Goal: Information Seeking & Learning: Learn about a topic

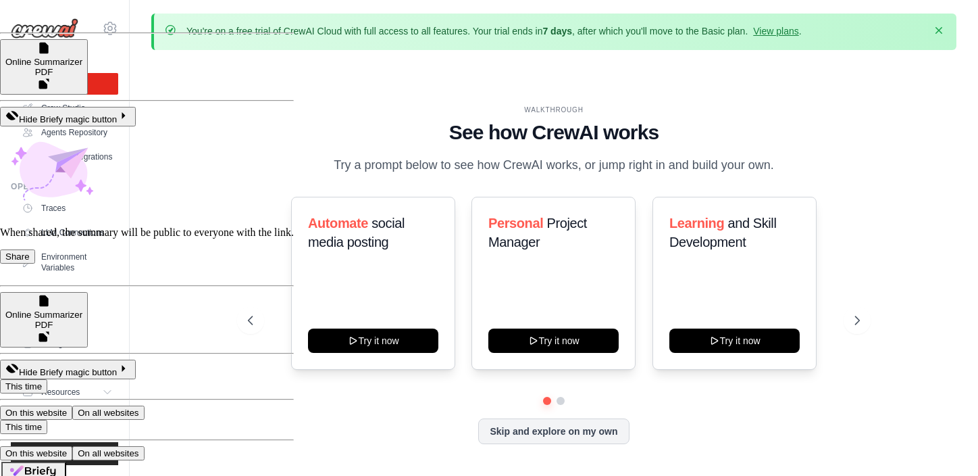
click at [943, 34] on icon "button" at bounding box center [939, 31] width 14 height 14
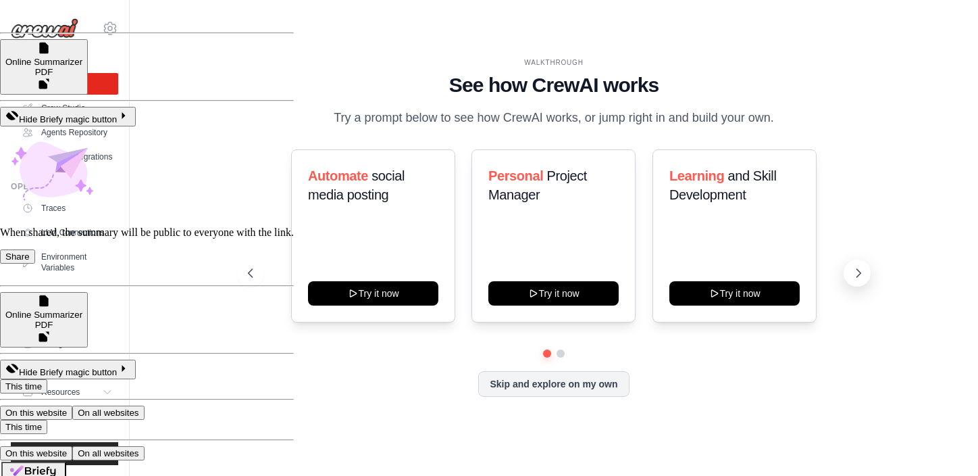
click at [861, 269] on icon at bounding box center [859, 273] width 14 height 14
click at [245, 276] on icon at bounding box center [250, 273] width 14 height 14
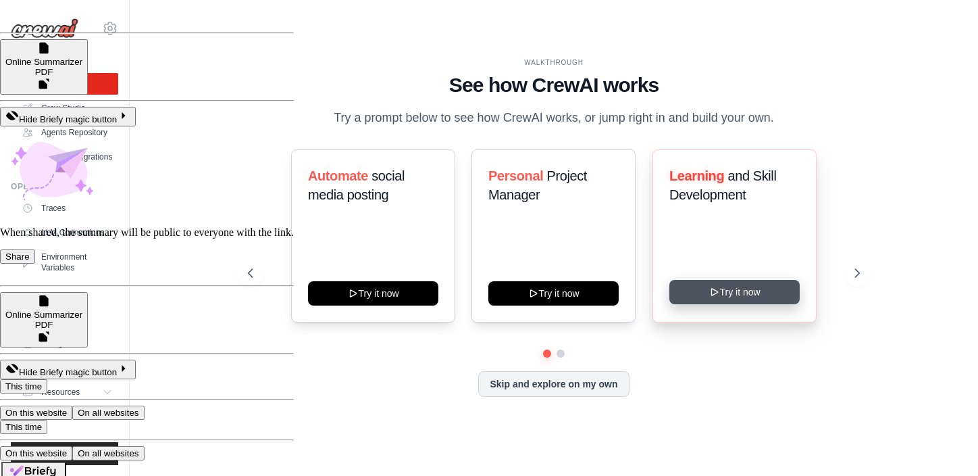
click at [769, 295] on button "Try it now" at bounding box center [734, 292] width 130 height 24
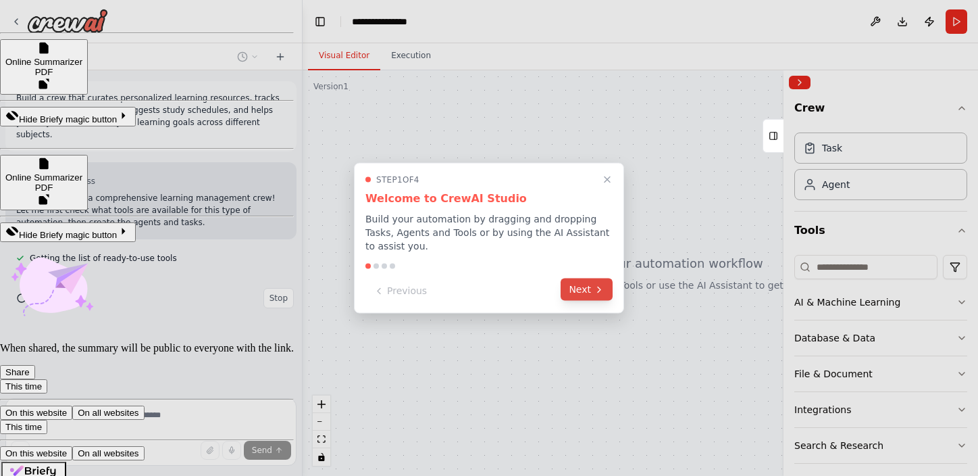
click at [595, 285] on icon at bounding box center [599, 289] width 11 height 11
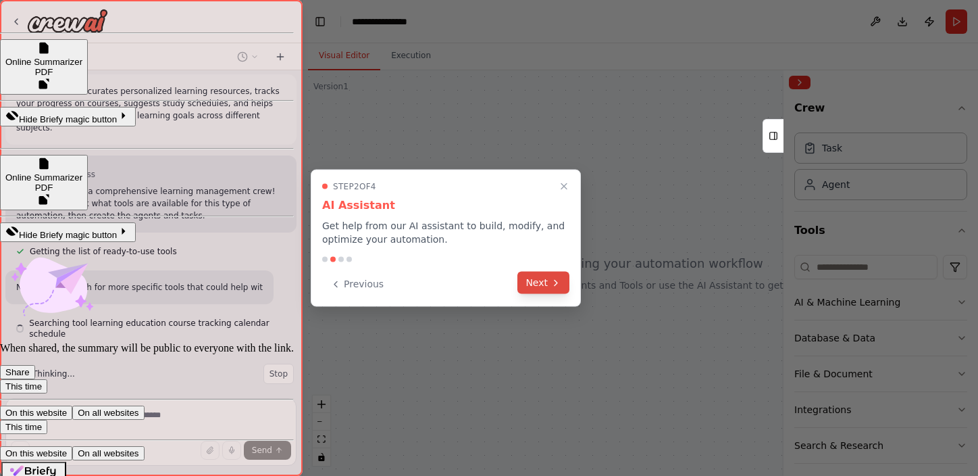
click at [531, 276] on button "Next" at bounding box center [543, 283] width 52 height 22
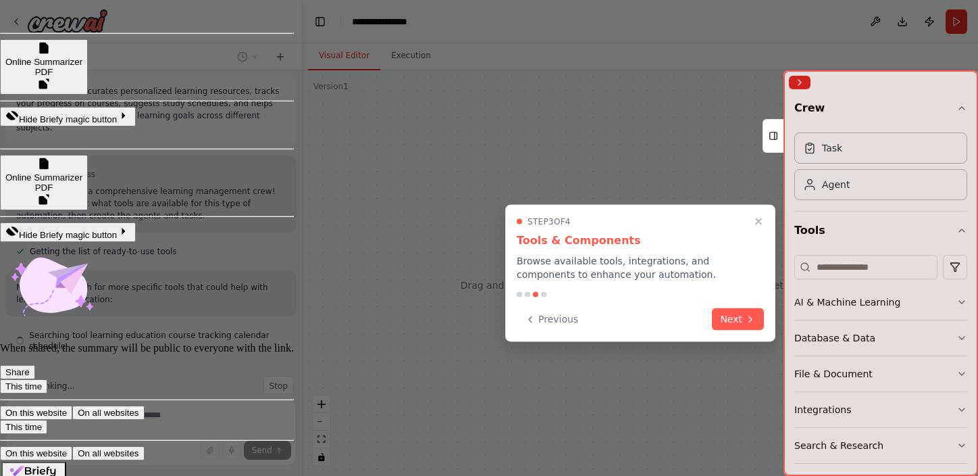
scroll to position [19, 0]
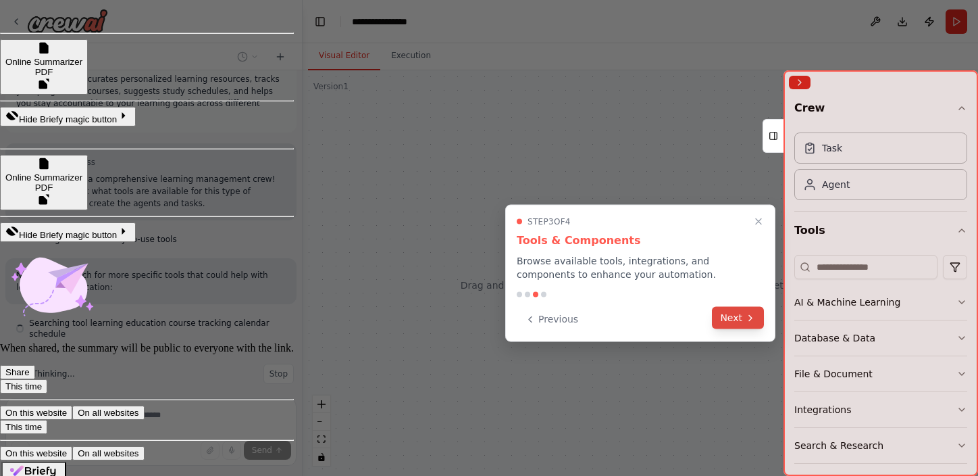
click at [738, 322] on button "Next" at bounding box center [738, 318] width 52 height 22
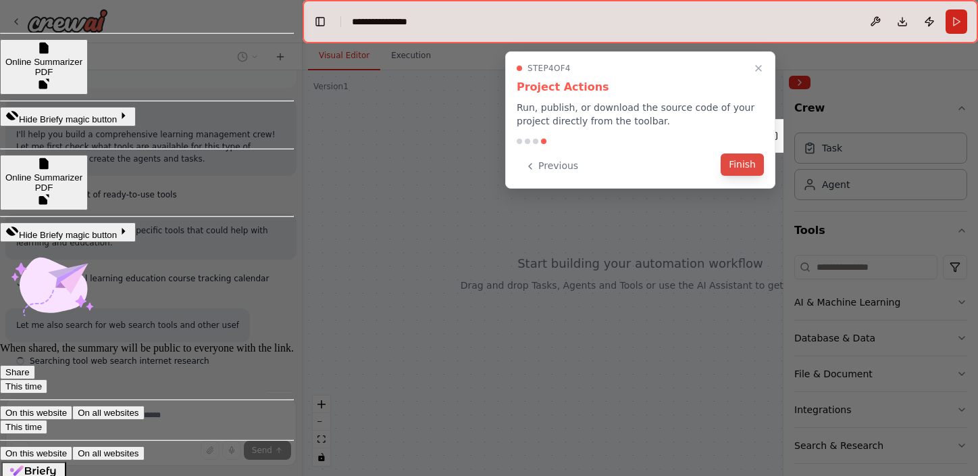
scroll to position [91, 0]
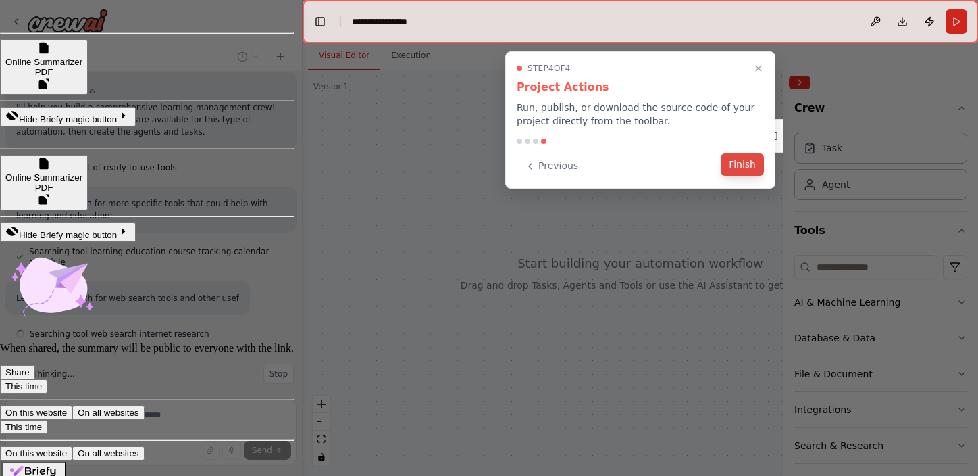
click at [753, 165] on button "Finish" at bounding box center [742, 164] width 43 height 22
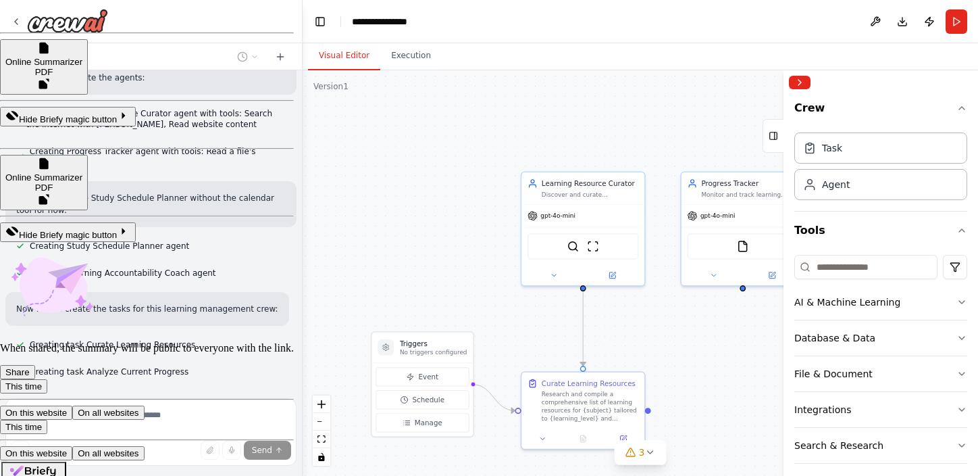
scroll to position [422, 0]
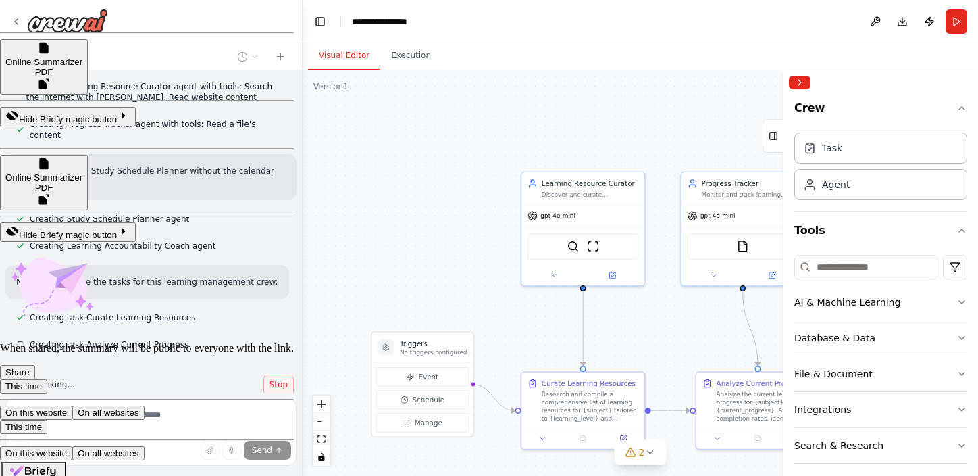
click at [279, 379] on span "Stop" at bounding box center [279, 384] width 18 height 11
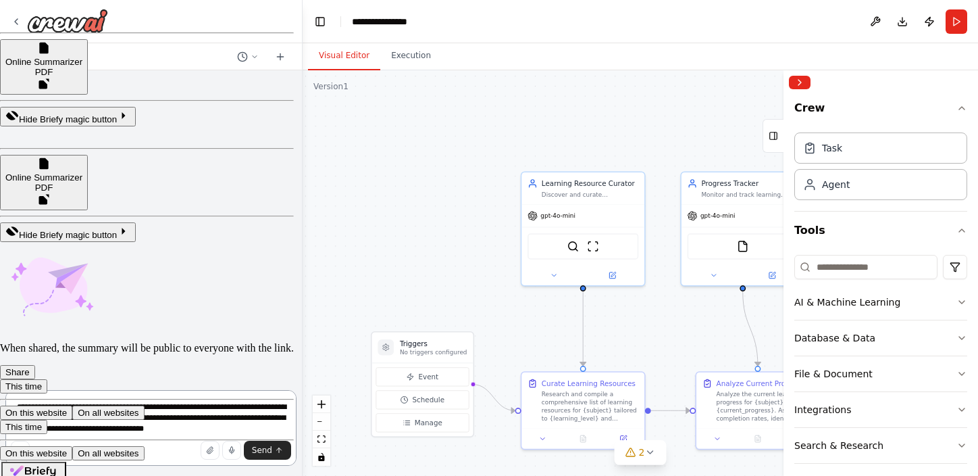
scroll to position [0, 0]
click at [23, 22] on div at bounding box center [59, 21] width 97 height 24
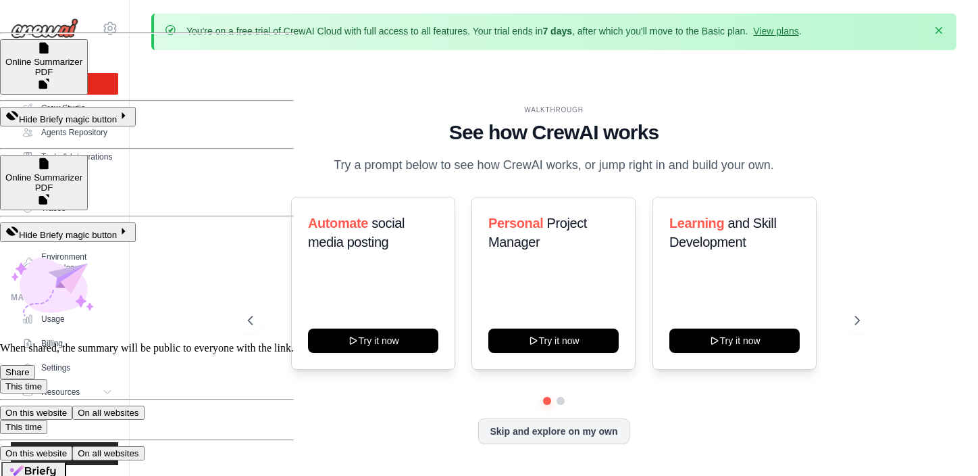
click at [938, 31] on icon "button" at bounding box center [939, 30] width 7 height 7
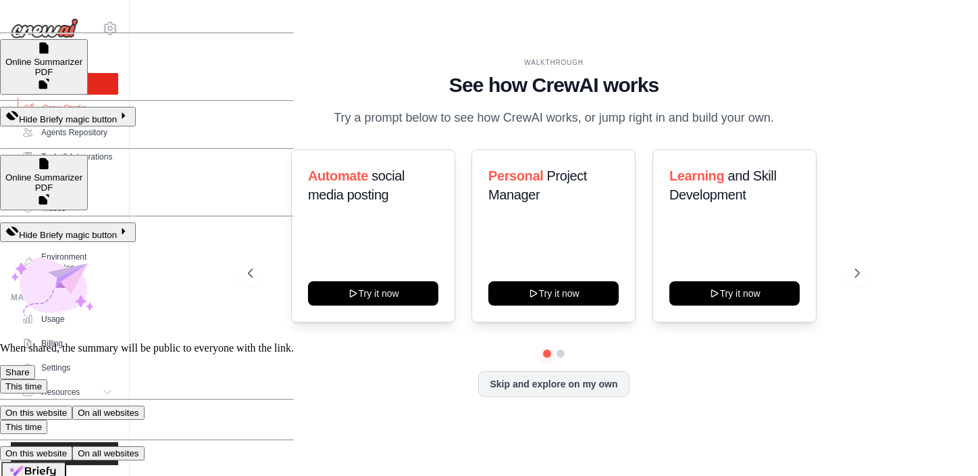
click at [76, 103] on link "Crew Studio" at bounding box center [69, 108] width 102 height 22
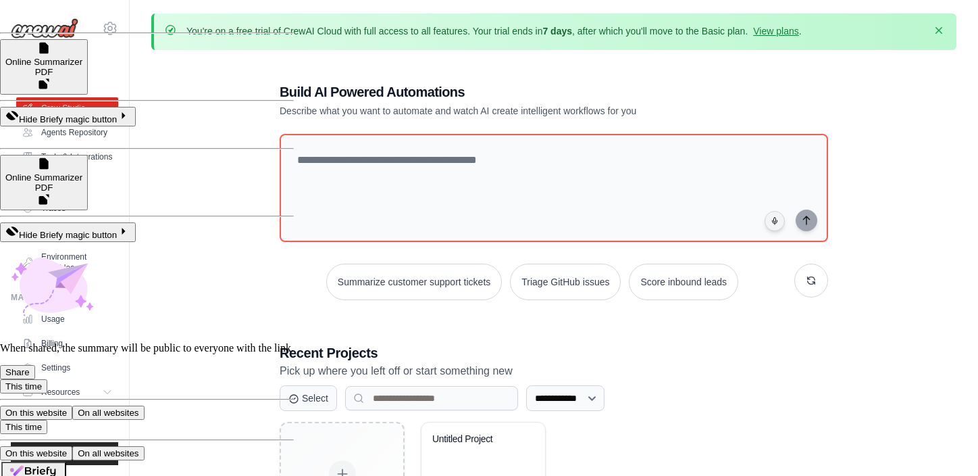
click at [939, 29] on icon "button" at bounding box center [939, 31] width 14 height 14
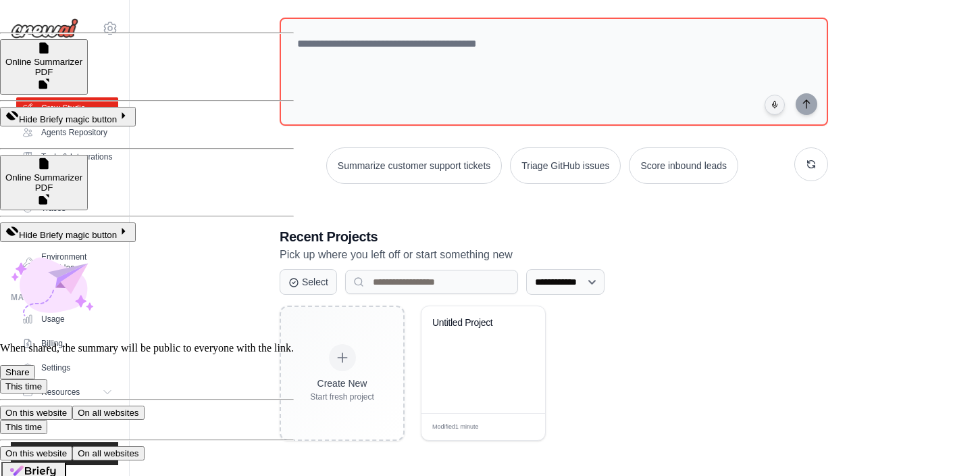
scroll to position [68, 0]
click at [85, 132] on link "Agents Repository" at bounding box center [69, 133] width 102 height 22
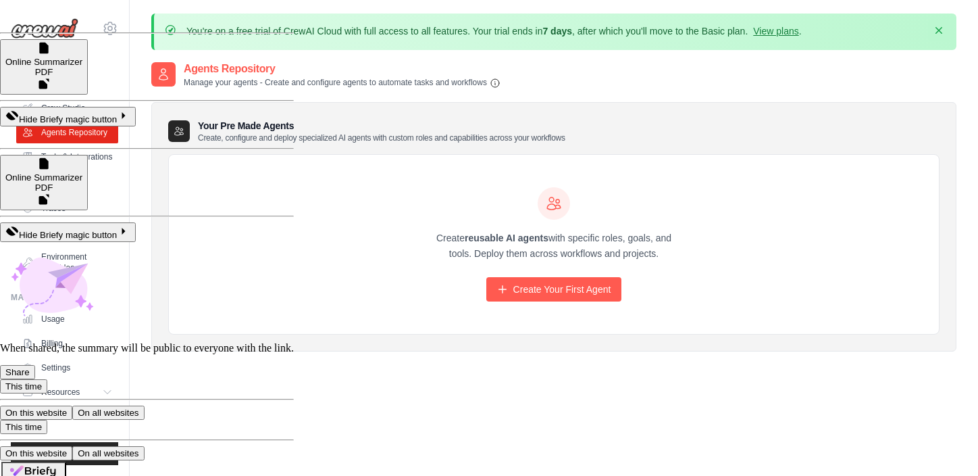
click at [940, 30] on icon "button" at bounding box center [939, 30] width 7 height 7
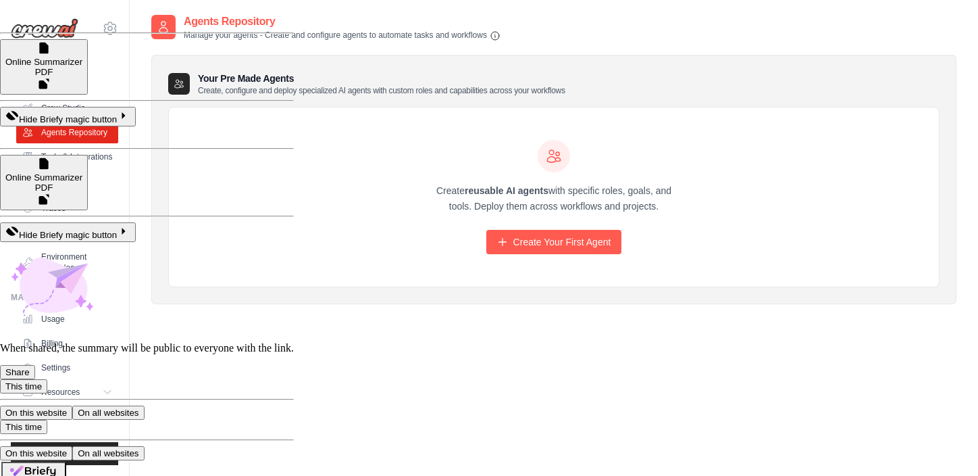
click at [273, 187] on div "Create reusable AI agents with specific roles, goals, and tools. Deploy them ac…" at bounding box center [554, 197] width 770 height 180
click at [103, 162] on link "Tools & Integrations" at bounding box center [69, 157] width 102 height 22
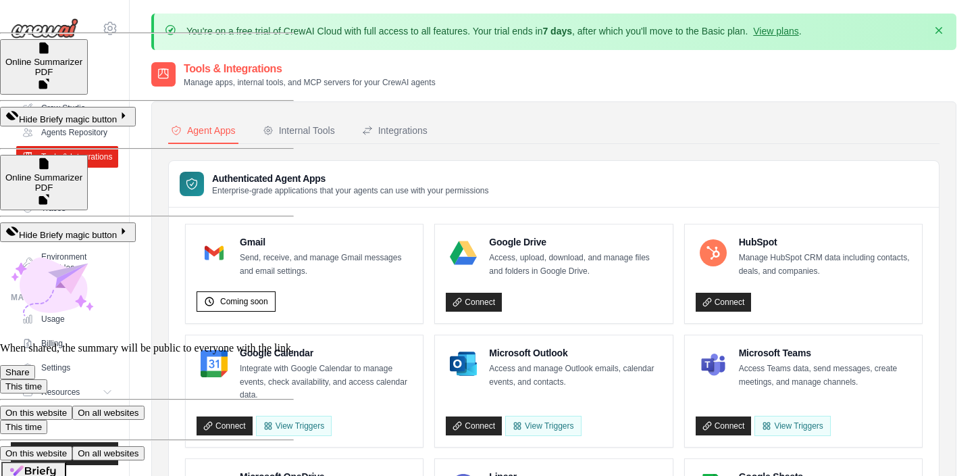
click at [932, 25] on button "Dismiss" at bounding box center [939, 31] width 22 height 22
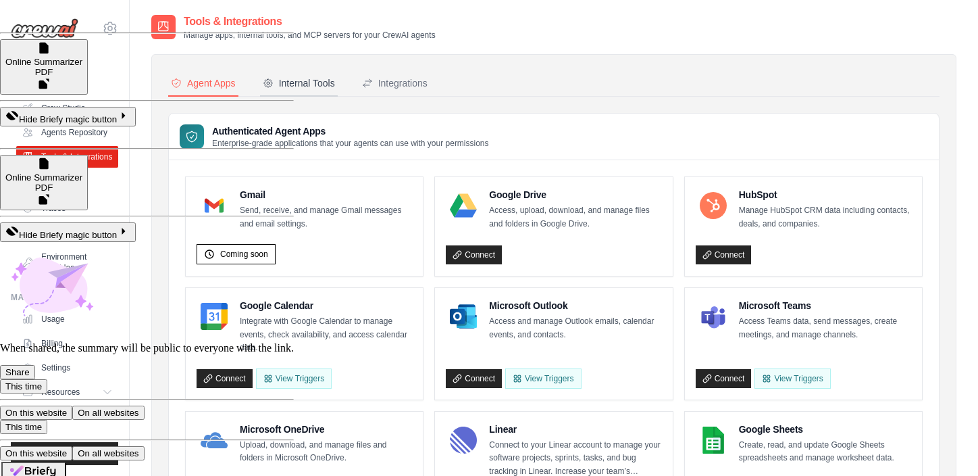
click at [301, 81] on div "Internal Tools" at bounding box center [299, 83] width 72 height 14
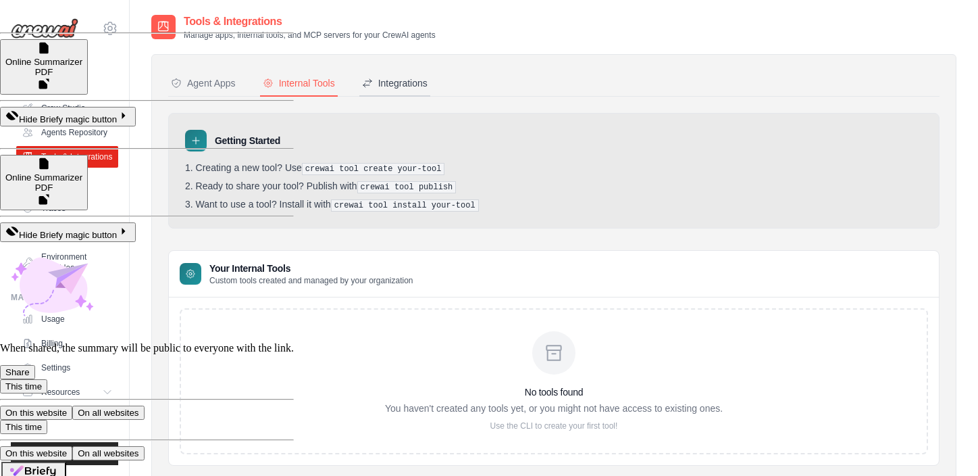
click at [388, 80] on div "Integrations" at bounding box center [395, 83] width 66 height 14
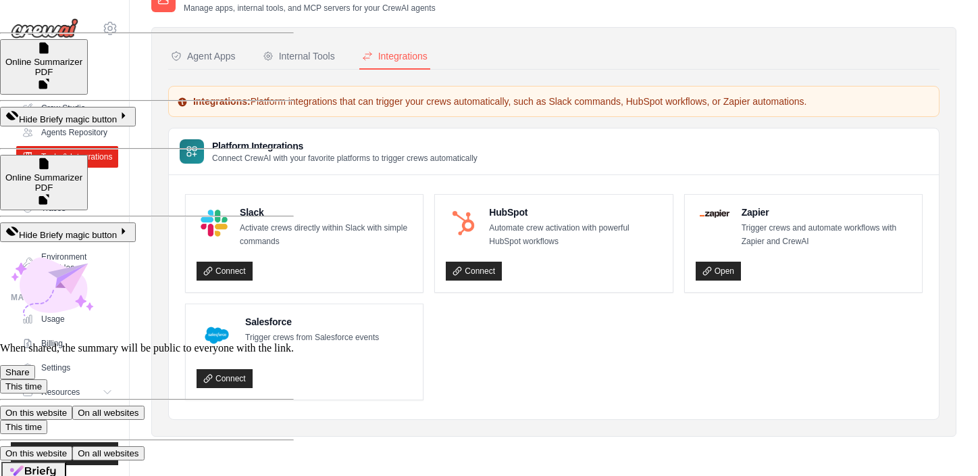
scroll to position [27, 0]
click at [107, 203] on link "Traces" at bounding box center [69, 208] width 102 height 22
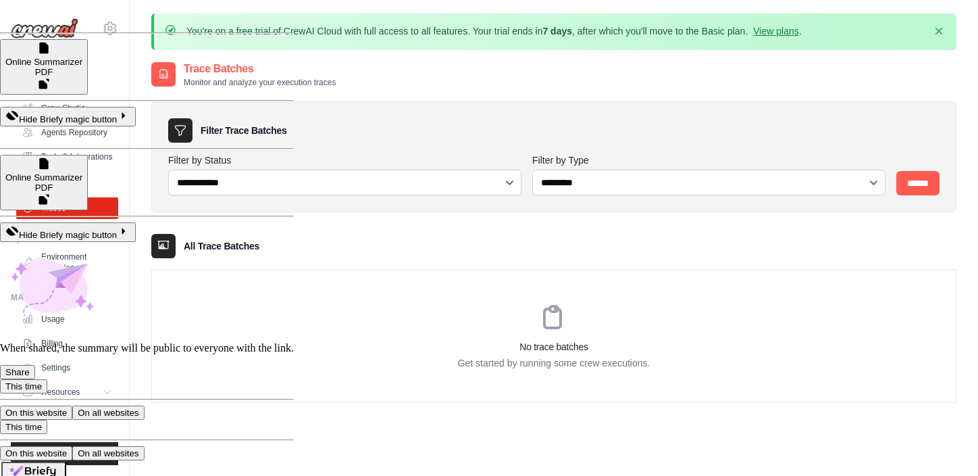
click at [97, 240] on link "LLM Connections" at bounding box center [69, 233] width 102 height 22
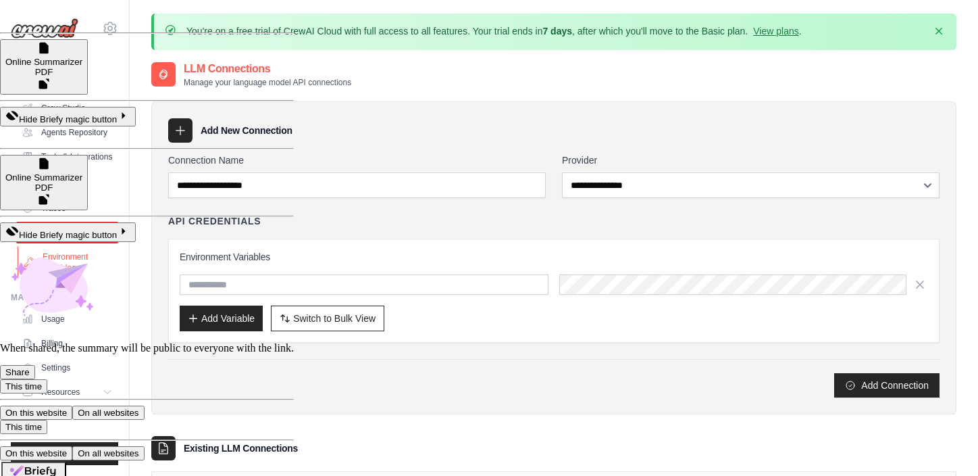
click at [89, 255] on link "Environment Variables" at bounding box center [69, 262] width 102 height 32
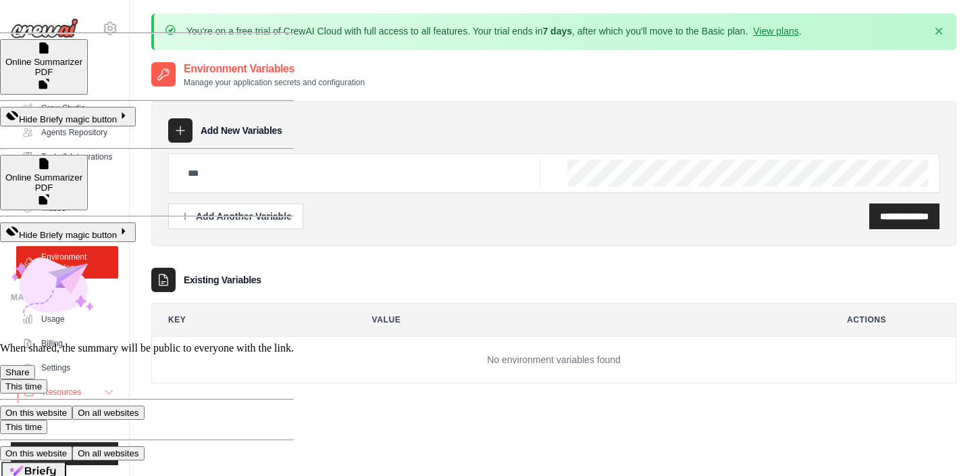
click at [72, 388] on span "Resources" at bounding box center [62, 391] width 39 height 11
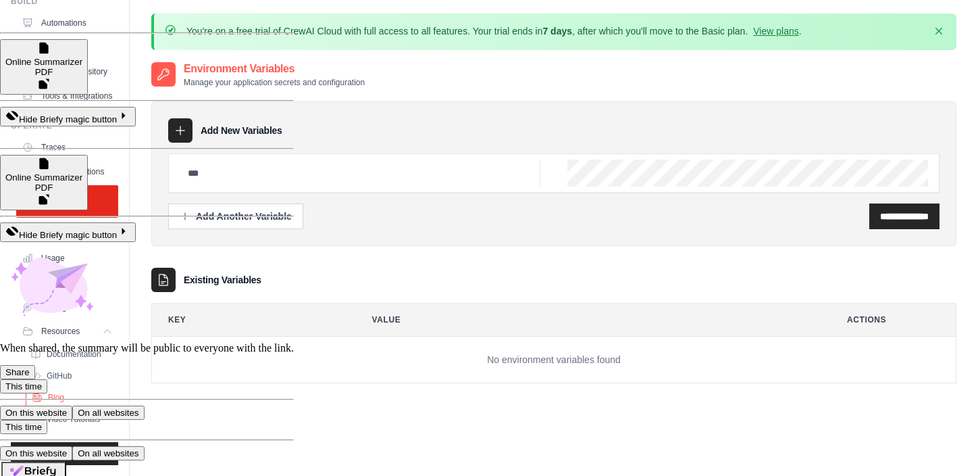
click at [78, 397] on link "Blog" at bounding box center [73, 397] width 94 height 19
click at [74, 374] on link "GitHub" at bounding box center [73, 375] width 94 height 19
click at [933, 31] on icon "button" at bounding box center [939, 31] width 14 height 14
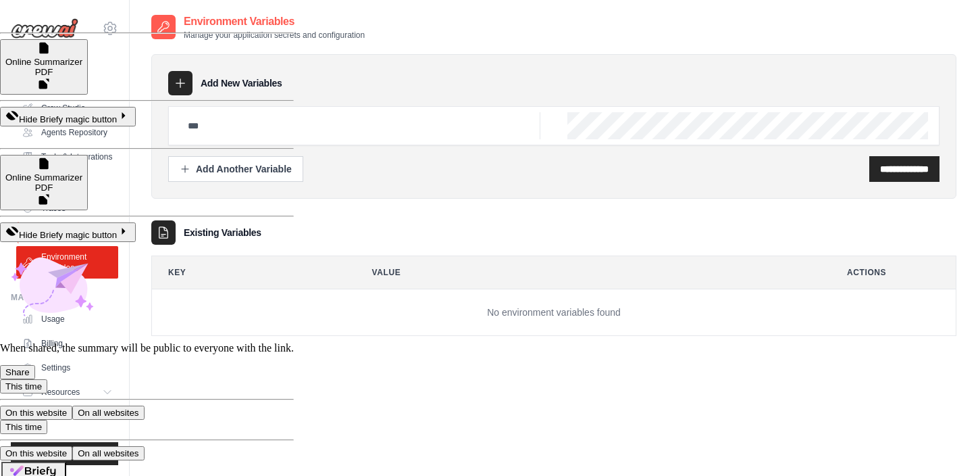
click at [72, 232] on link "LLM Connections" at bounding box center [69, 233] width 102 height 22
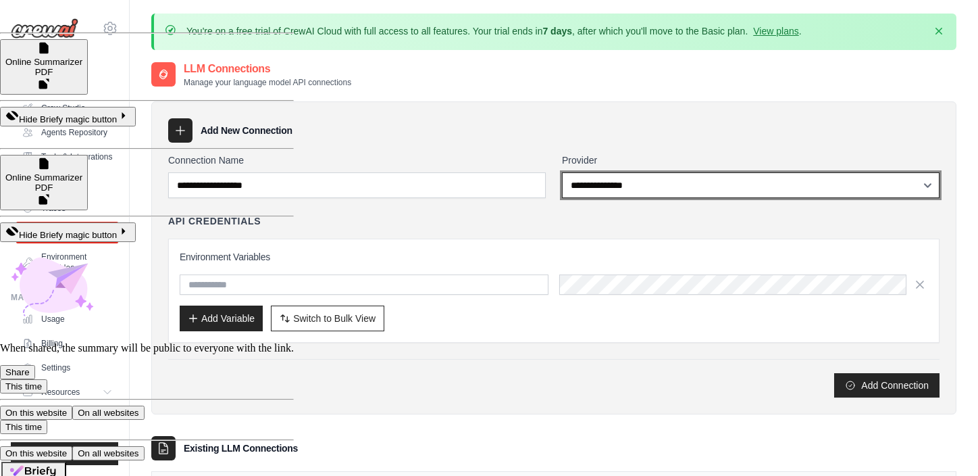
click at [632, 180] on select "**********" at bounding box center [751, 185] width 378 height 26
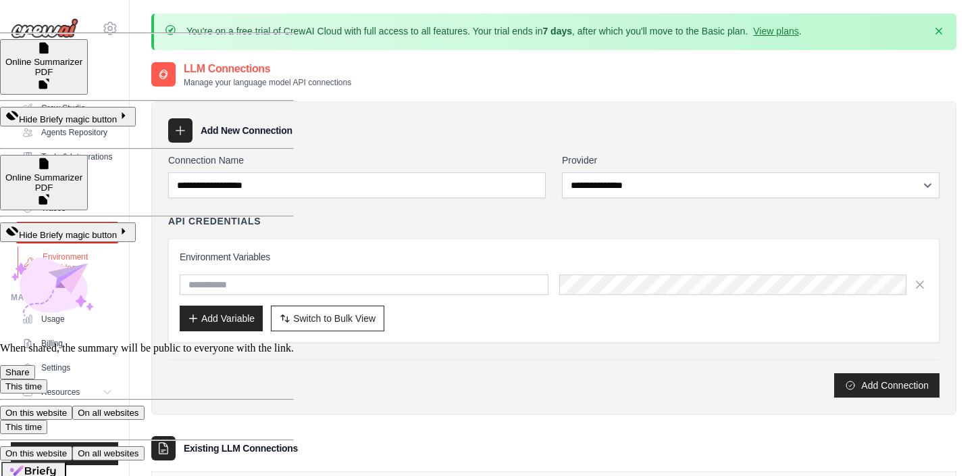
click at [75, 261] on link "Environment Variables" at bounding box center [69, 262] width 102 height 32
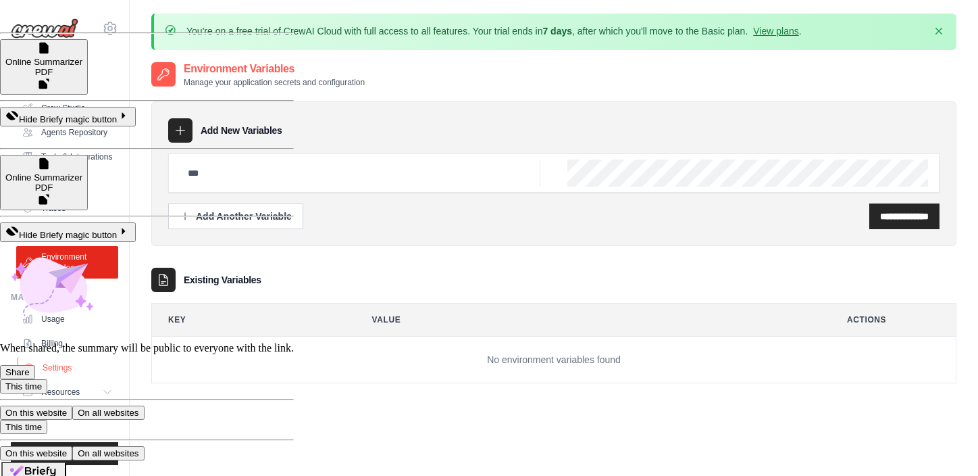
click at [59, 365] on link "Settings" at bounding box center [69, 368] width 102 height 22
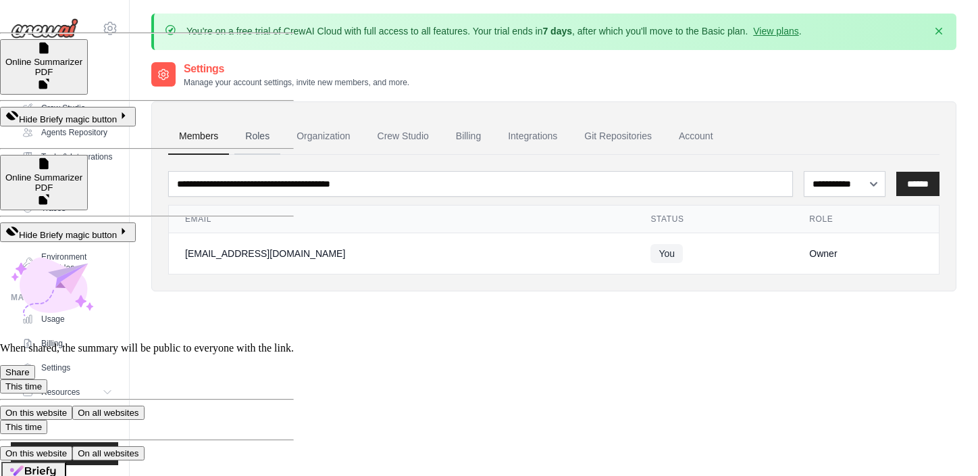
click at [259, 140] on link "Roles" at bounding box center [257, 136] width 46 height 36
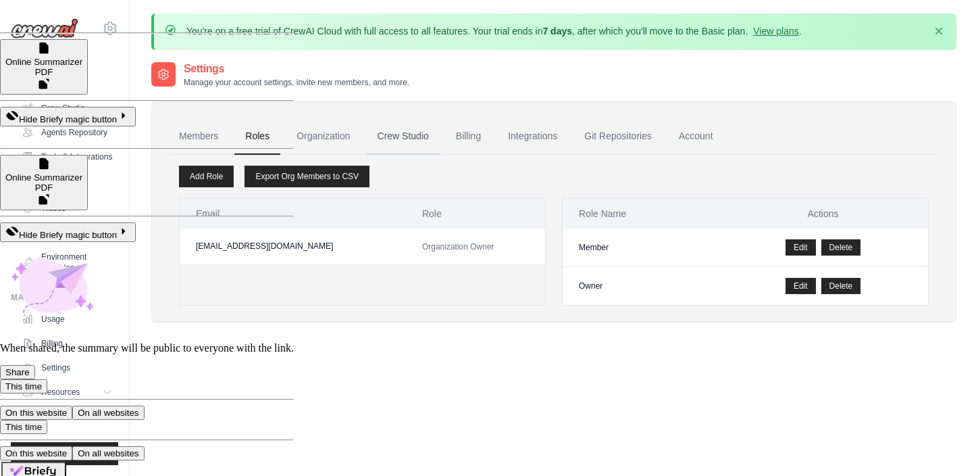
click at [420, 127] on link "Crew Studio" at bounding box center [403, 136] width 73 height 36
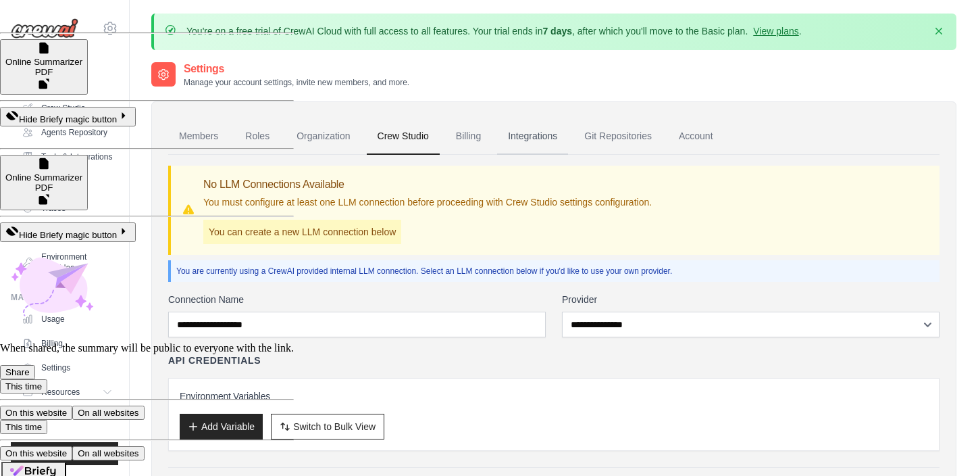
click at [522, 141] on link "Integrations" at bounding box center [532, 136] width 71 height 36
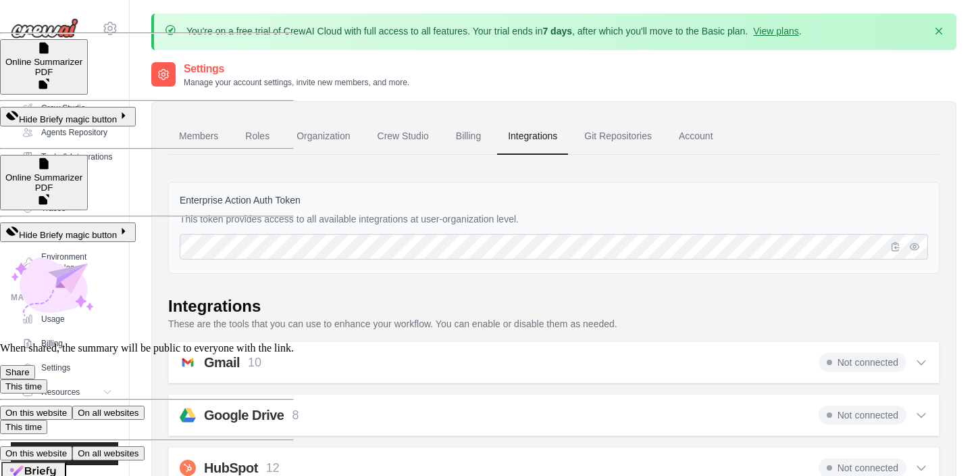
click at [91, 79] on link "Automations" at bounding box center [69, 84] width 102 height 22
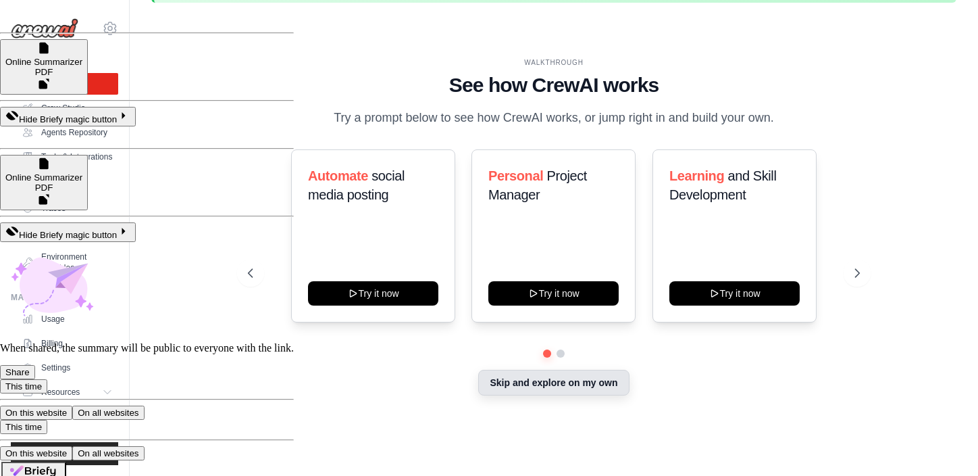
scroll to position [47, 0]
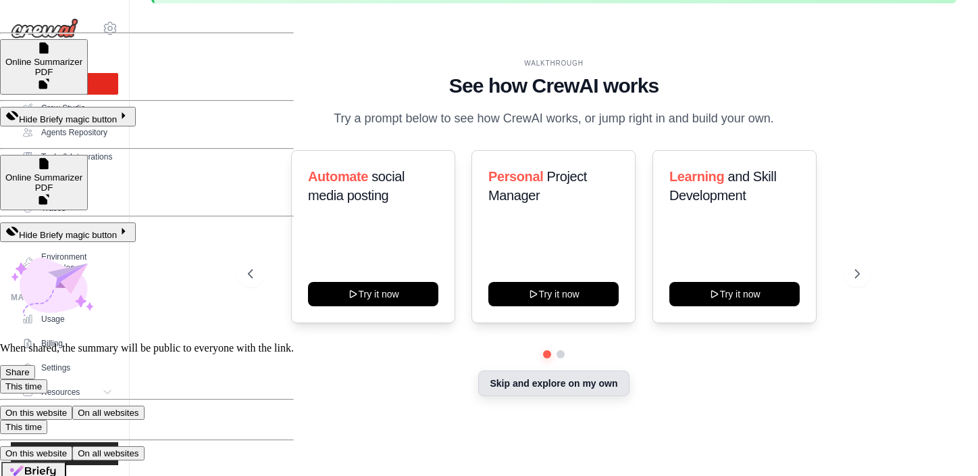
click at [570, 378] on button "Skip and explore on my own" at bounding box center [553, 383] width 151 height 26
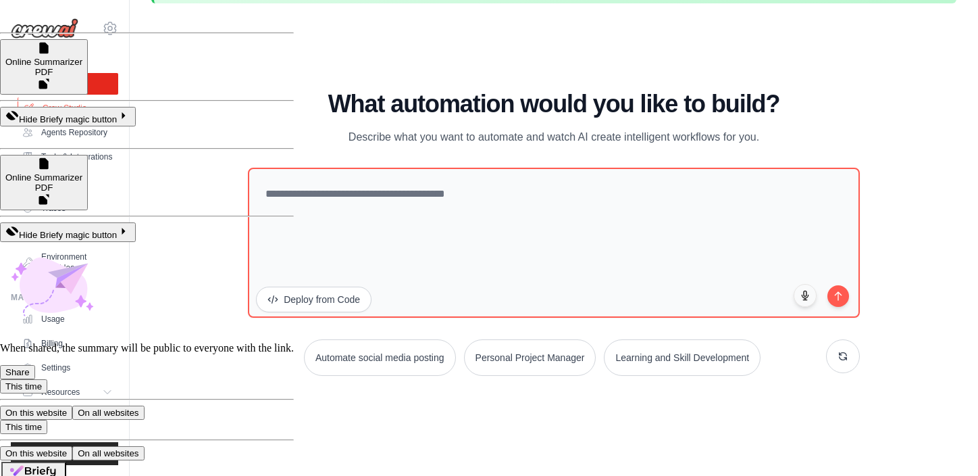
click at [78, 106] on link "Crew Studio" at bounding box center [69, 108] width 102 height 22
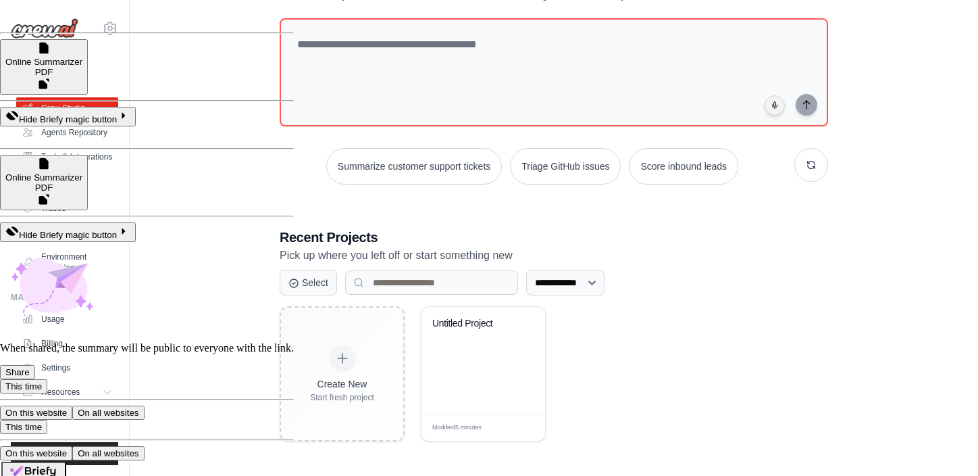
scroll to position [115, 0]
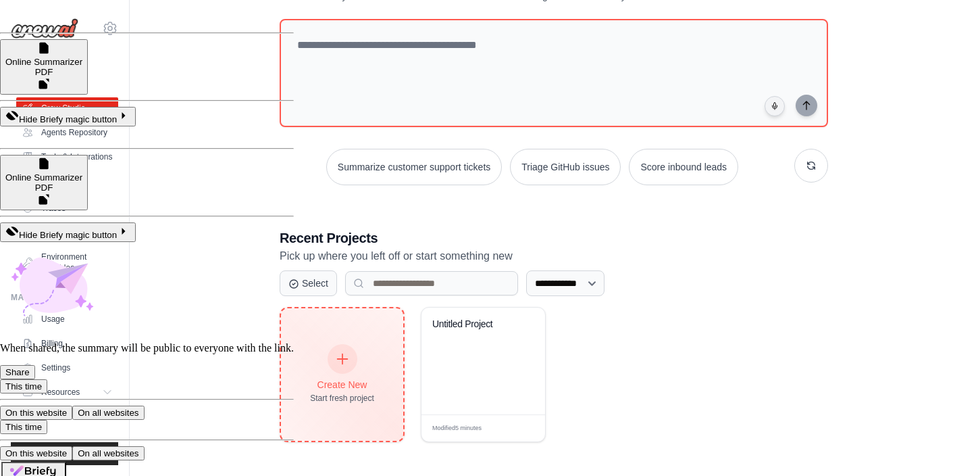
click at [380, 408] on div "Create New Start fresh project" at bounding box center [342, 374] width 122 height 132
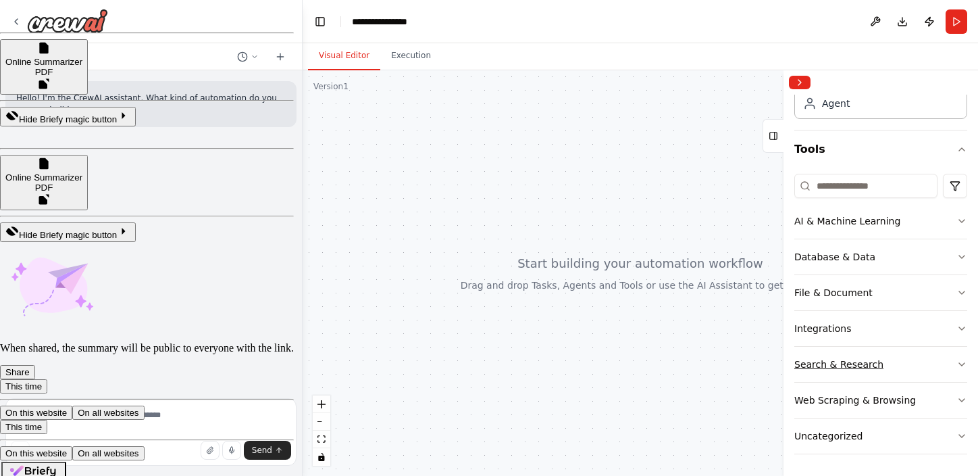
scroll to position [81, 0]
click at [944, 393] on button "Web Scraping & Browsing" at bounding box center [880, 399] width 173 height 35
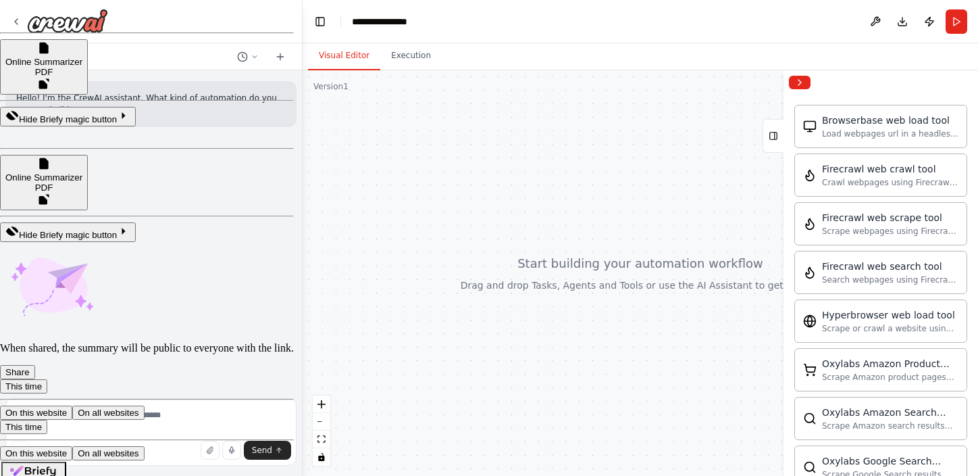
scroll to position [229, 0]
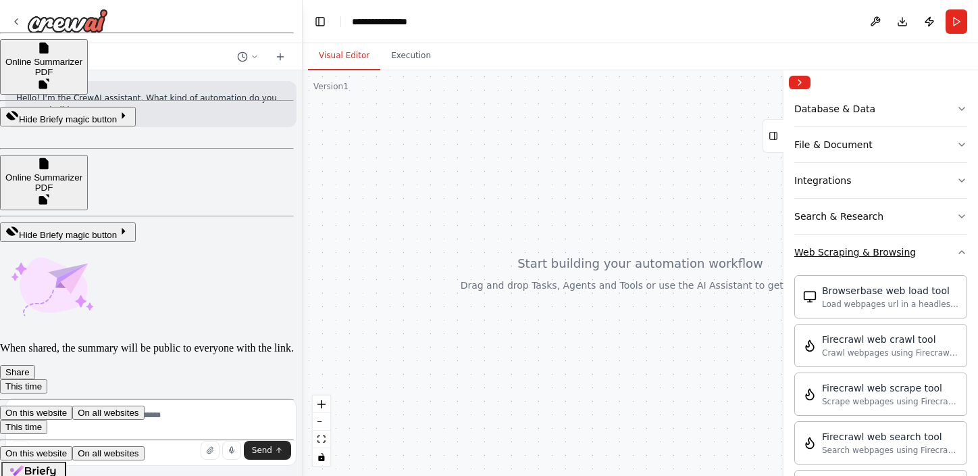
click at [915, 254] on button "Web Scraping & Browsing" at bounding box center [880, 251] width 173 height 35
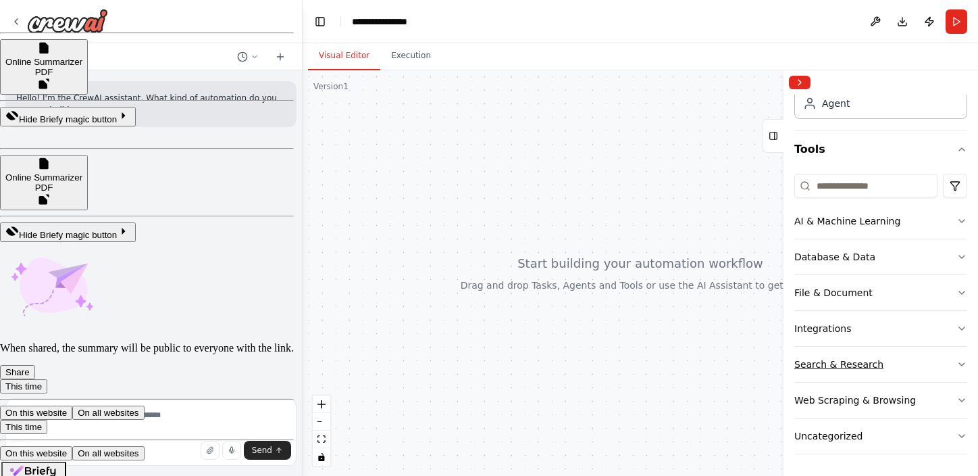
click at [911, 357] on button "Search & Research" at bounding box center [880, 364] width 173 height 35
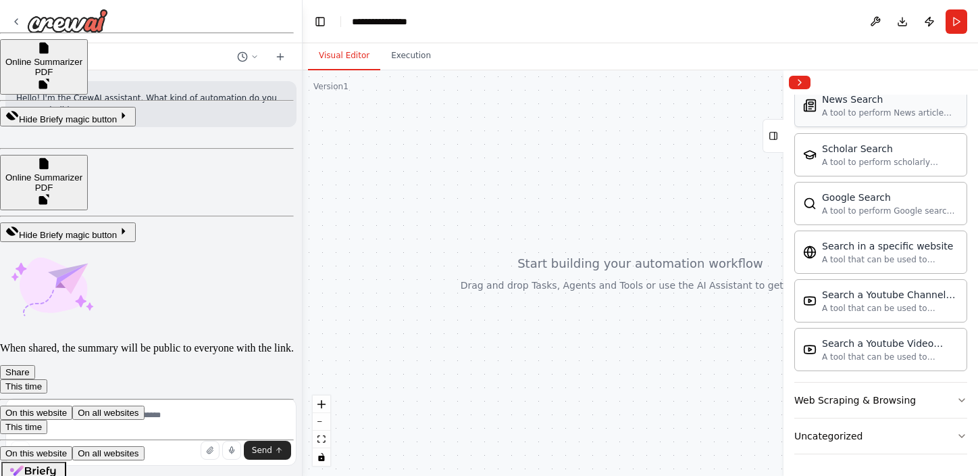
scroll to position [773, 0]
click at [906, 432] on button "Uncategorized" at bounding box center [880, 435] width 173 height 35
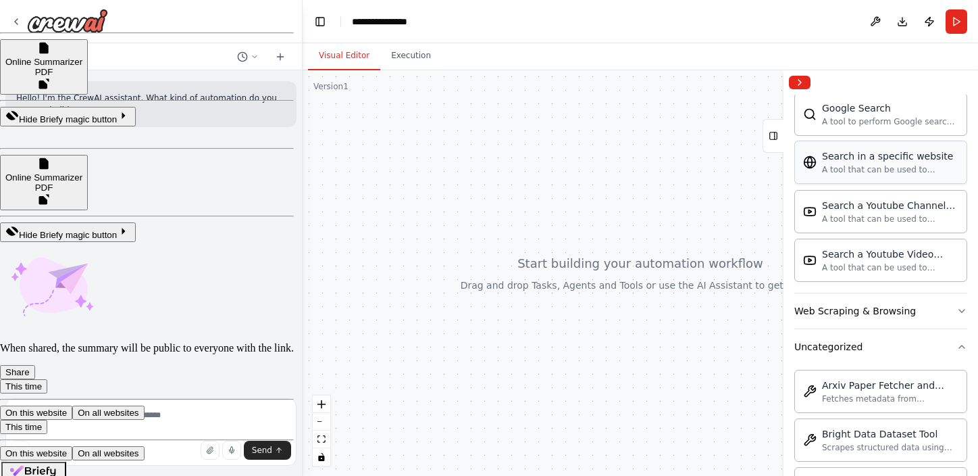
scroll to position [867, 0]
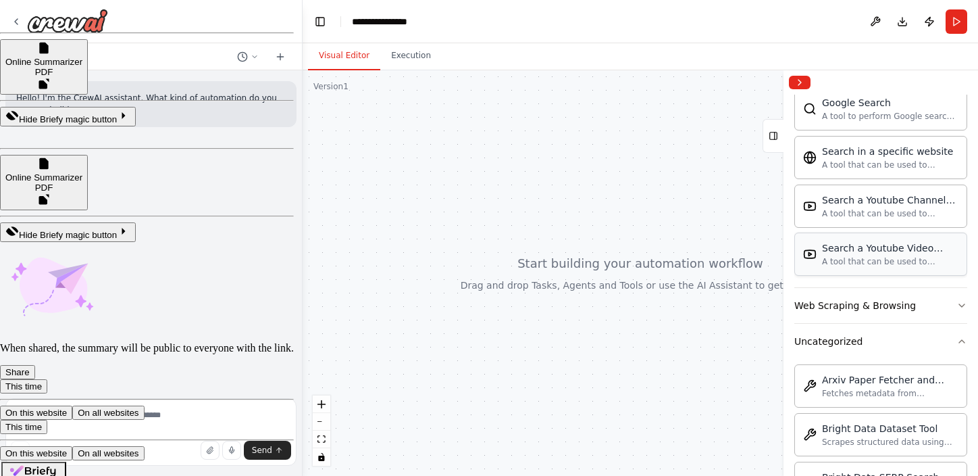
click at [886, 258] on div "A tool that can be used to semantic search a query from a Youtube Video content." at bounding box center [890, 261] width 136 height 11
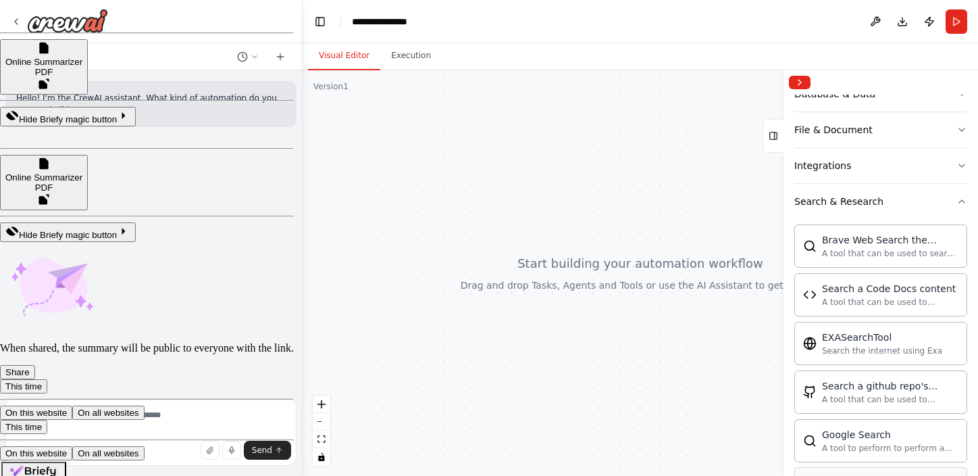
scroll to position [105, 0]
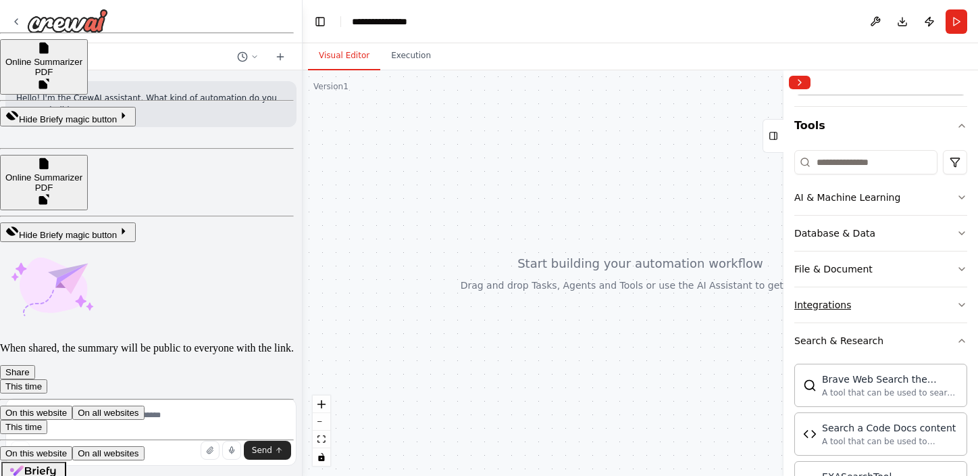
click at [921, 297] on button "Integrations" at bounding box center [880, 304] width 173 height 35
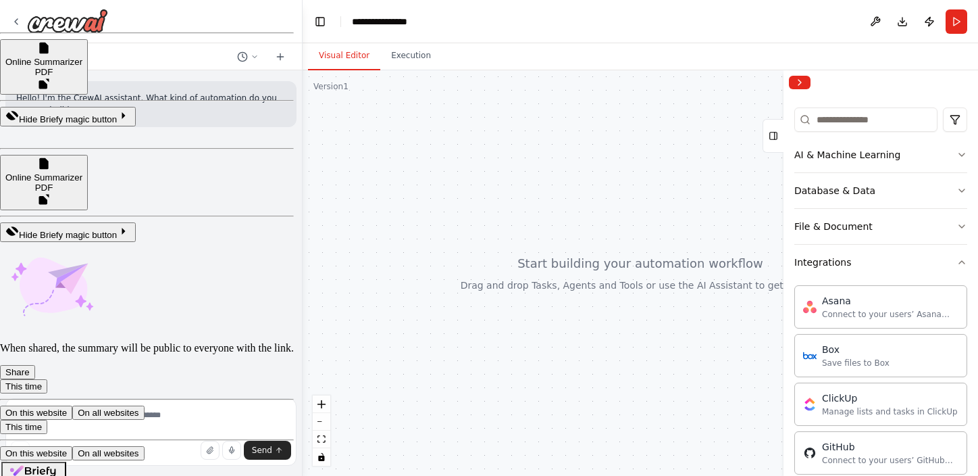
scroll to position [80, 0]
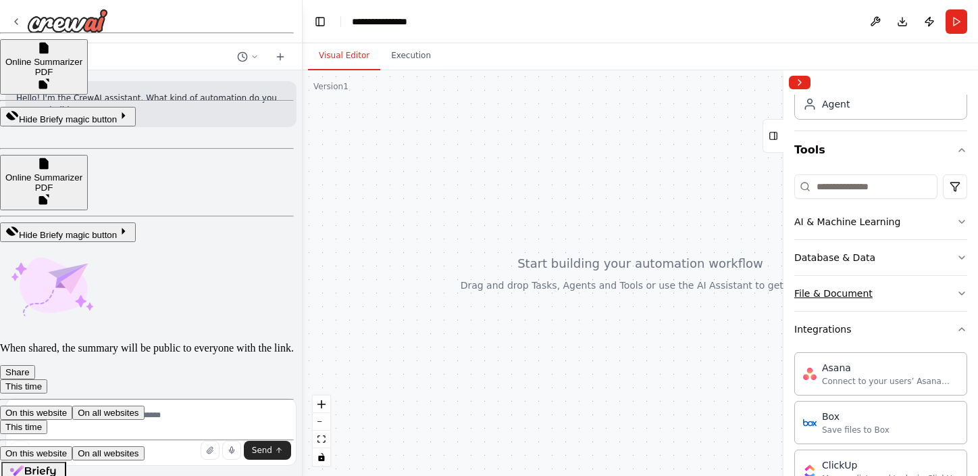
click at [921, 297] on button "File & Document" at bounding box center [880, 293] width 173 height 35
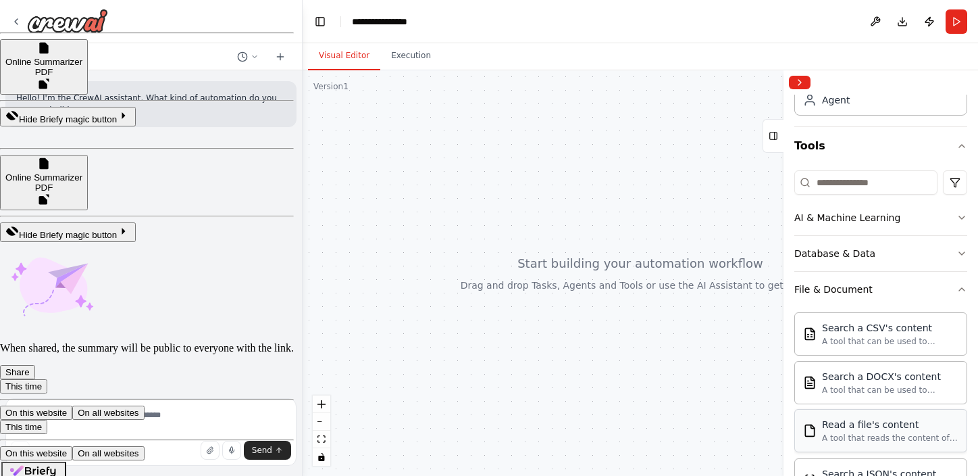
scroll to position [82, 0]
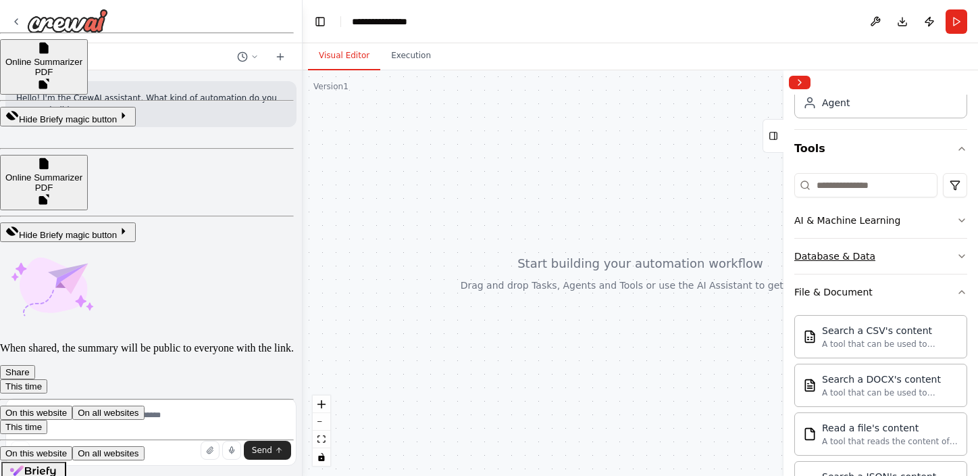
click at [915, 248] on button "Database & Data" at bounding box center [880, 255] width 173 height 35
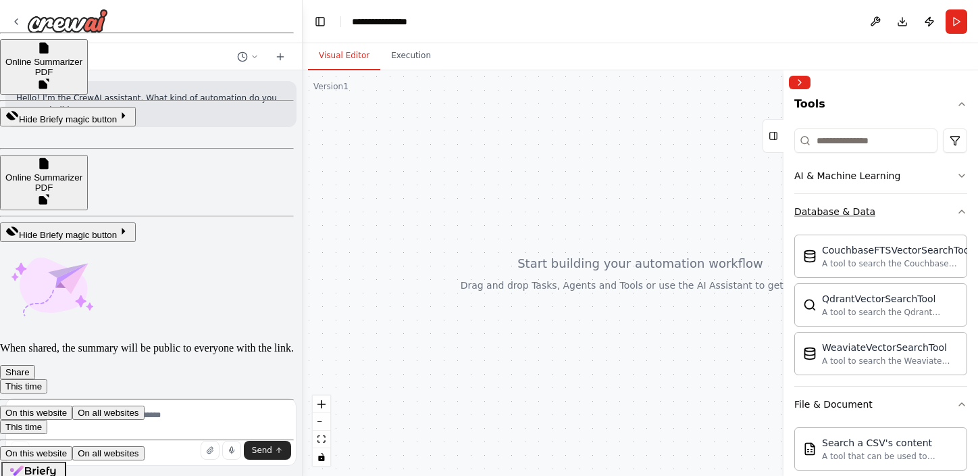
scroll to position [143, 0]
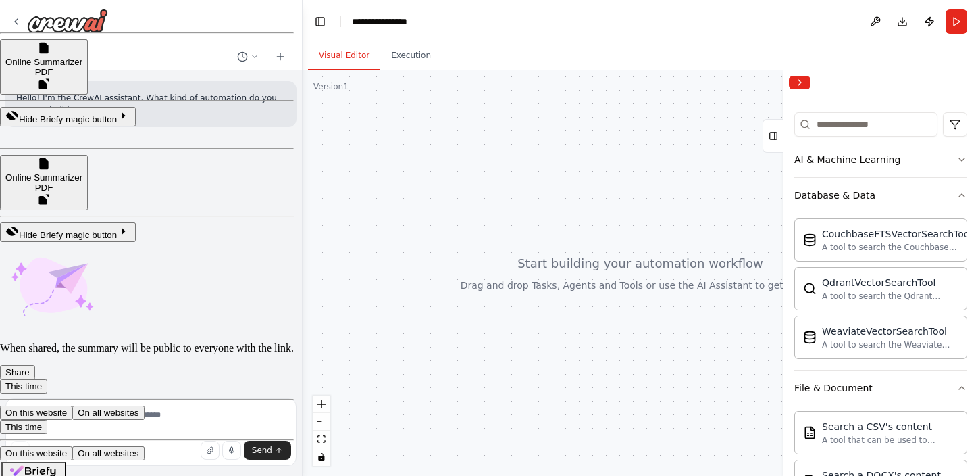
click at [917, 160] on button "AI & Machine Learning" at bounding box center [880, 159] width 173 height 35
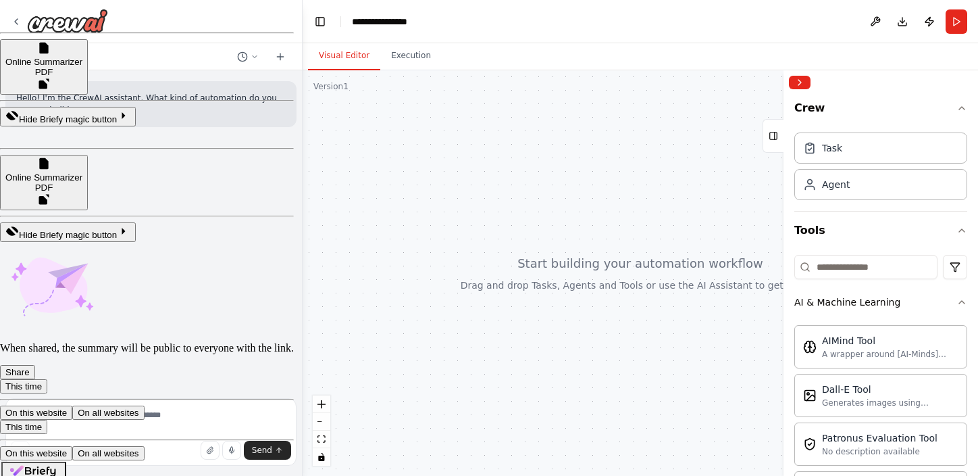
scroll to position [0, 0]
